Goal: Task Accomplishment & Management: Complete application form

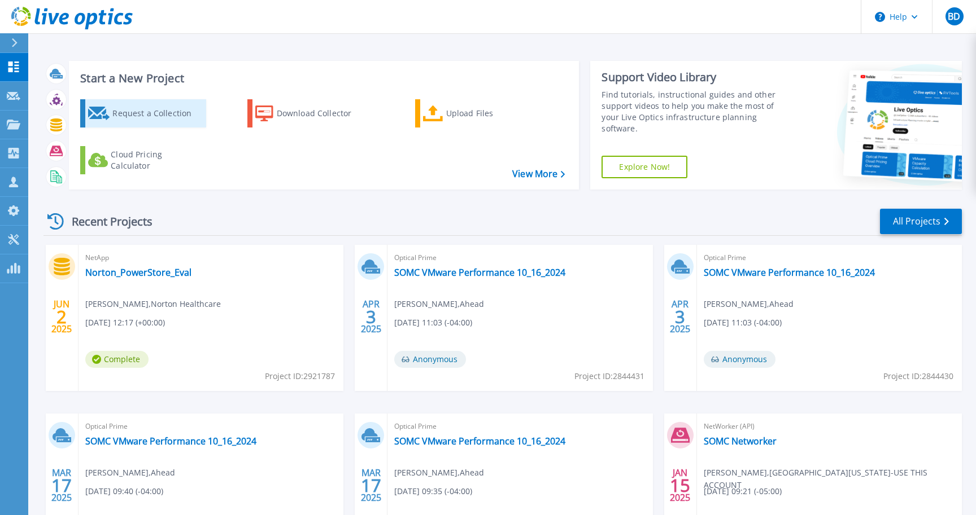
click at [147, 111] on div "Request a Collection" at bounding box center [157, 113] width 90 height 23
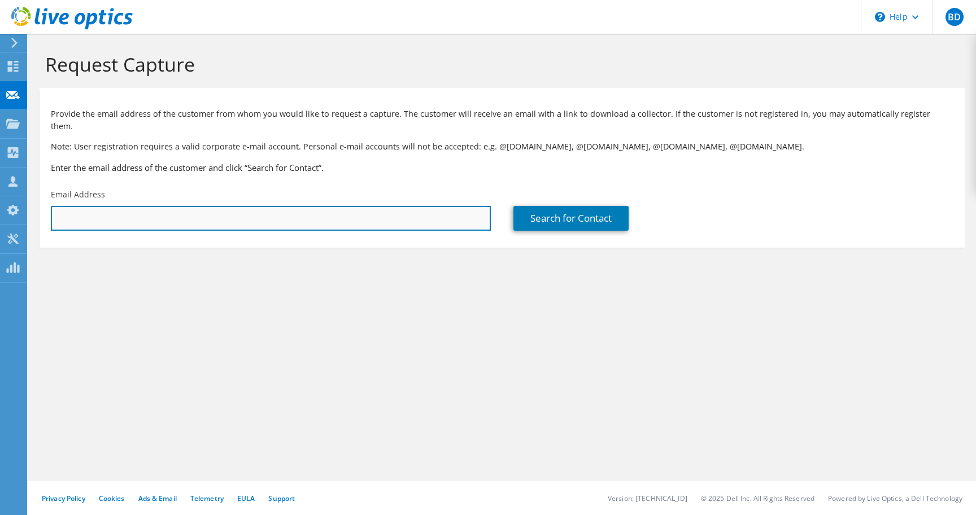
click at [135, 211] on input "text" at bounding box center [271, 218] width 440 height 25
type input "jerad.malley@brightspringhealth.com"
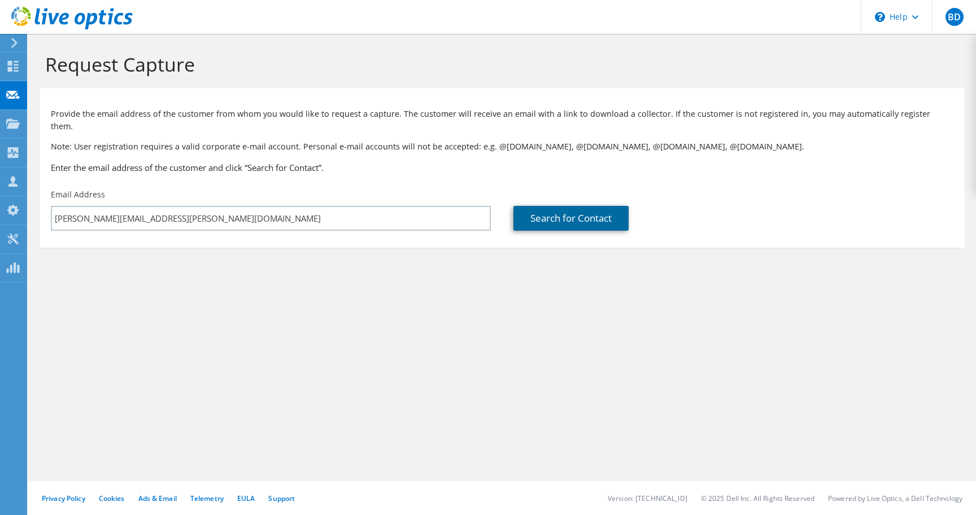
click at [569, 206] on link "Search for Contact" at bounding box center [570, 218] width 115 height 25
type input "BRIGHT SPRING"
type input "Jerad"
type input "Malley"
type input "United States"
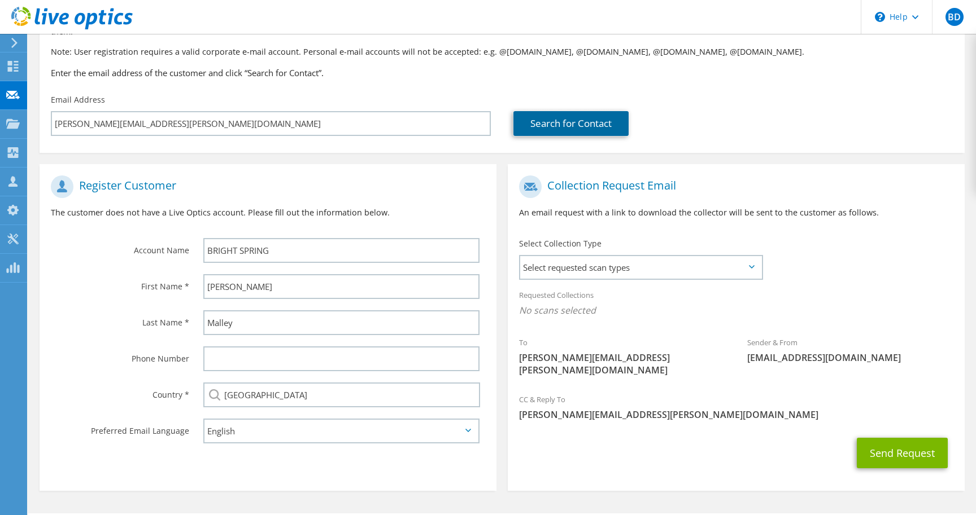
scroll to position [97, 0]
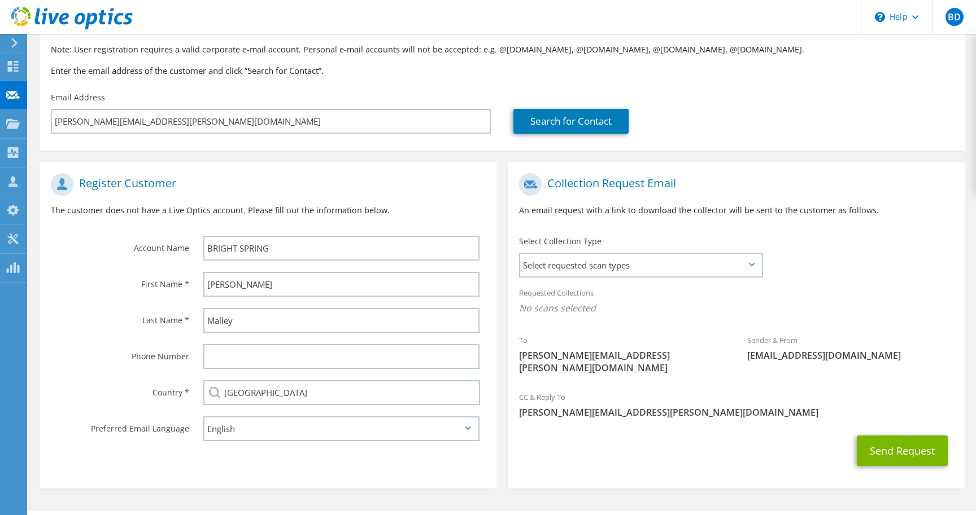
click at [753, 263] on icon at bounding box center [752, 264] width 6 height 3
click at [753, 257] on span "Select requested scan types" at bounding box center [641, 265] width 242 height 23
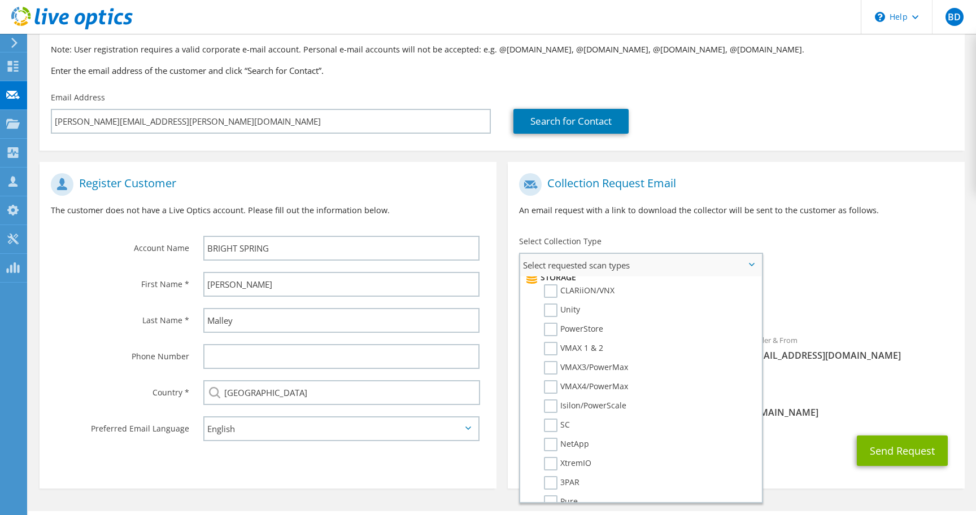
scroll to position [207, 0]
click at [548, 399] on label "Isilon/PowerScale" at bounding box center [585, 406] width 82 height 14
click at [0, 0] on input "Isilon/PowerScale" at bounding box center [0, 0] width 0 height 0
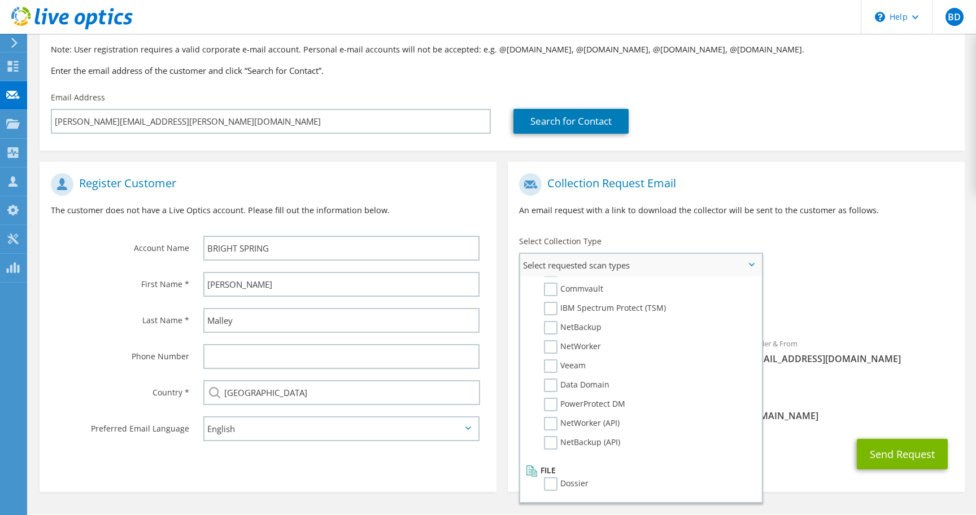
scroll to position [106, 0]
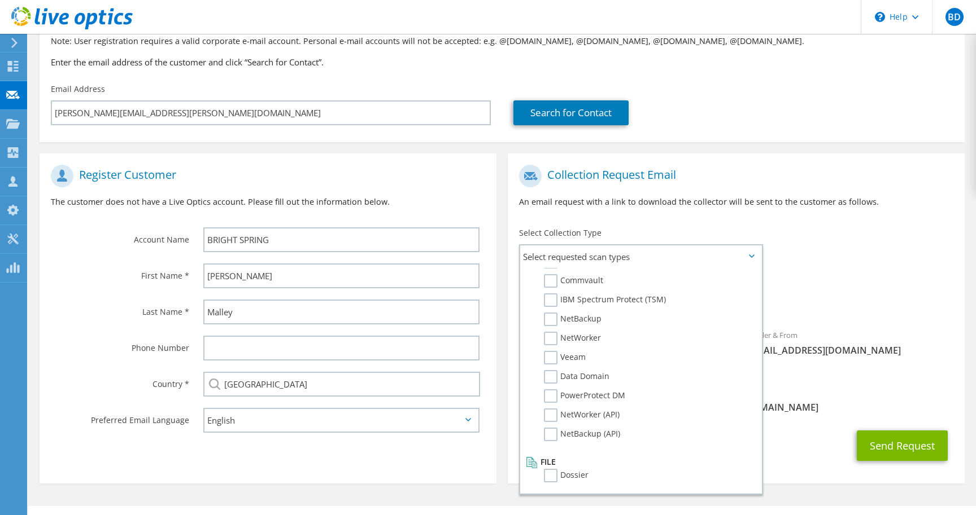
click at [898, 273] on div "Requested Collections No scans selected Isilon/PowerScale" at bounding box center [736, 295] width 457 height 45
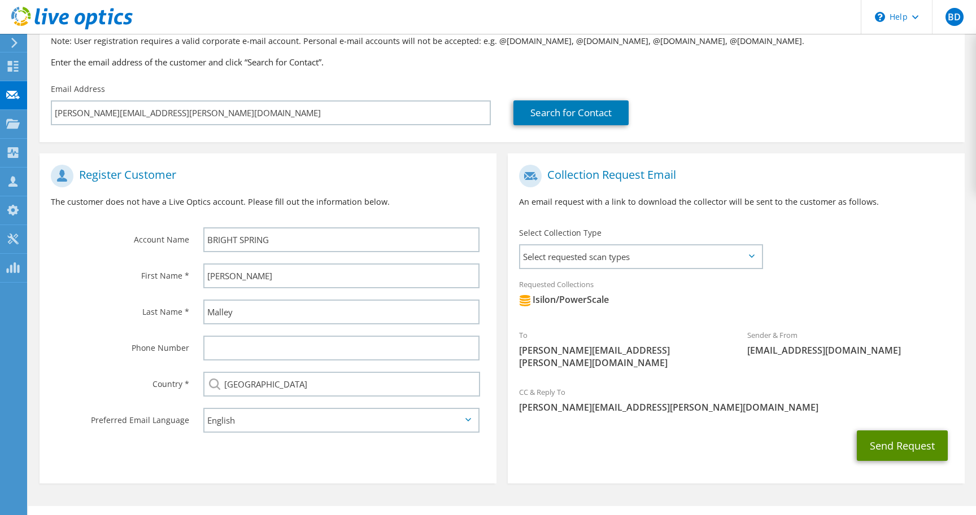
click at [904, 431] on button "Send Request" at bounding box center [901, 446] width 91 height 30
